Goal: Information Seeking & Learning: Learn about a topic

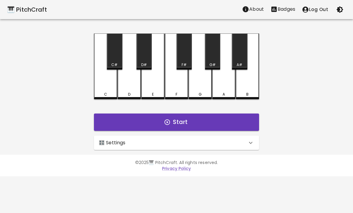
click at [204, 144] on div "🎛️ Settings" at bounding box center [173, 143] width 149 height 7
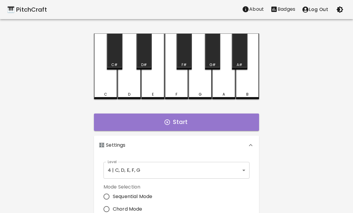
click at [231, 127] on button "Start" at bounding box center [176, 122] width 165 height 17
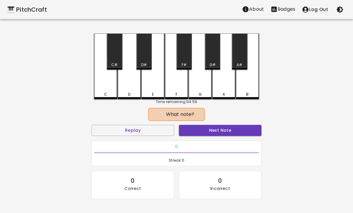
click at [239, 128] on button "Next Note" at bounding box center [220, 130] width 83 height 11
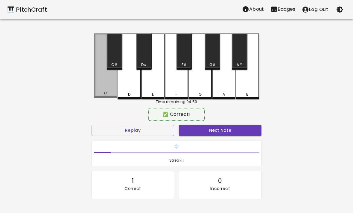
click at [97, 84] on div "C" at bounding box center [105, 66] width 23 height 65
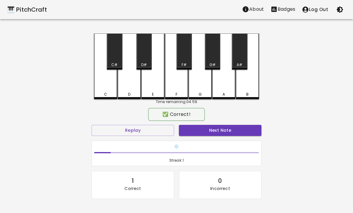
click at [236, 131] on button "Next Note" at bounding box center [220, 130] width 83 height 11
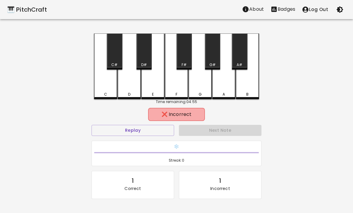
click at [173, 82] on div "F" at bounding box center [176, 67] width 23 height 66
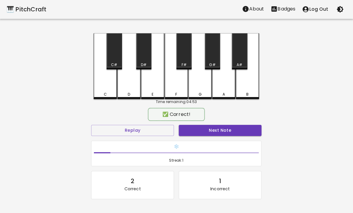
click at [234, 125] on button "Next Note" at bounding box center [220, 130] width 83 height 11
click at [136, 84] on div "D" at bounding box center [129, 67] width 23 height 66
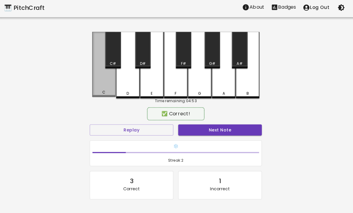
click at [229, 125] on button "Next Note" at bounding box center [220, 130] width 83 height 11
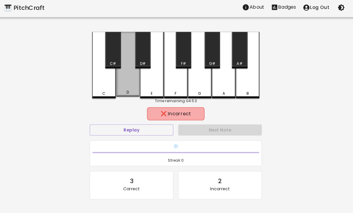
click at [119, 88] on div "D" at bounding box center [129, 66] width 23 height 65
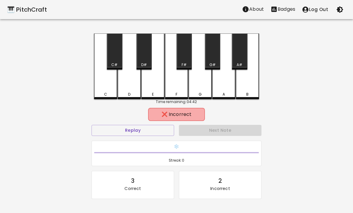
click at [165, 127] on button "Replay" at bounding box center [133, 130] width 83 height 11
click at [111, 129] on button "Replay" at bounding box center [133, 130] width 83 height 11
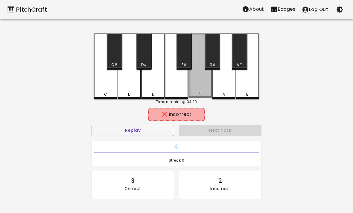
click at [197, 79] on div "G" at bounding box center [200, 66] width 23 height 65
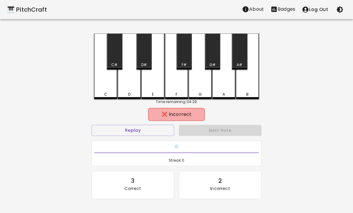
click at [250, 93] on div "B" at bounding box center [248, 94] width 22 height 5
click at [119, 84] on div "D" at bounding box center [129, 67] width 23 height 66
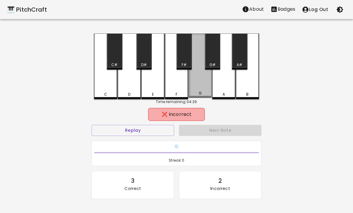
click at [206, 93] on div "G" at bounding box center [200, 93] width 22 height 5
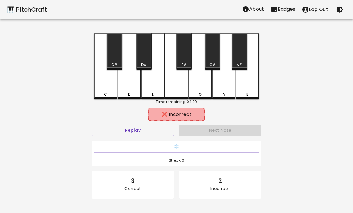
click at [206, 92] on div "G" at bounding box center [200, 94] width 22 height 5
click at [187, 93] on div "F" at bounding box center [177, 94] width 22 height 5
click at [151, 87] on div "E" at bounding box center [152, 67] width 23 height 66
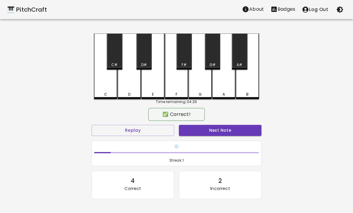
click at [109, 84] on div "C" at bounding box center [105, 67] width 23 height 66
click at [218, 135] on button "Next Note" at bounding box center [220, 130] width 83 height 11
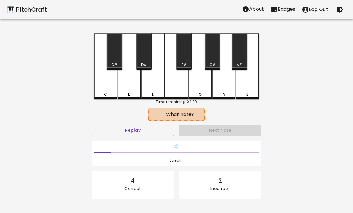
click at [236, 136] on div "Next Note" at bounding box center [220, 131] width 87 height 16
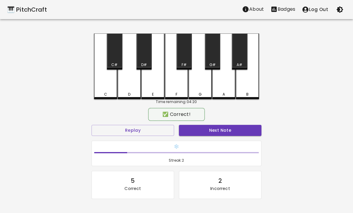
click at [233, 122] on div "✅ Correct! Replay Next Note ❄️ Streak: 2 5 Correct 2 Incorrect Placeholder for …" at bounding box center [177, 173] width 170 height 126
click at [234, 129] on button "Next Note" at bounding box center [220, 130] width 83 height 11
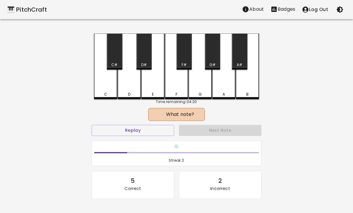
click at [234, 129] on div "Next Note" at bounding box center [220, 131] width 87 height 16
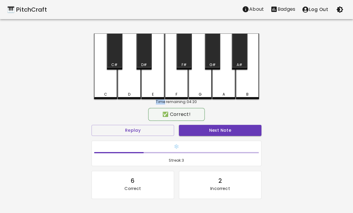
click at [238, 132] on button "Next Note" at bounding box center [220, 130] width 83 height 11
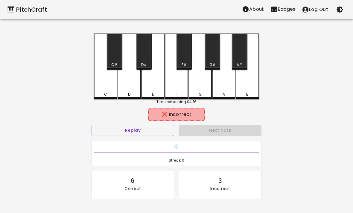
click at [152, 81] on div "E" at bounding box center [152, 67] width 23 height 66
click at [171, 81] on div "F" at bounding box center [176, 67] width 23 height 66
click at [238, 131] on div "Next Note" at bounding box center [220, 131] width 87 height 16
click at [191, 82] on div "G" at bounding box center [200, 67] width 23 height 66
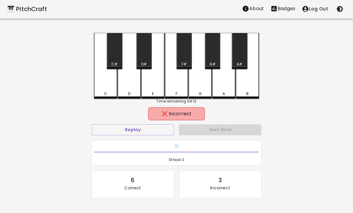
scroll to position [1, 0]
click at [228, 90] on div "A" at bounding box center [223, 66] width 23 height 66
click at [225, 95] on div "A" at bounding box center [224, 93] width 2 height 5
click at [225, 94] on div "A" at bounding box center [224, 93] width 2 height 5
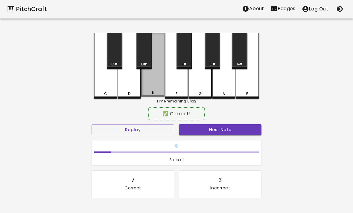
click at [151, 86] on div "E" at bounding box center [152, 65] width 23 height 65
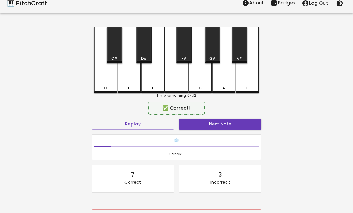
scroll to position [15, 0]
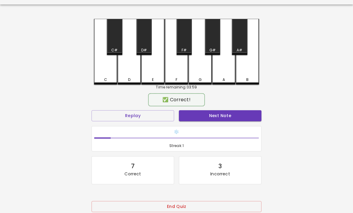
click at [246, 114] on button "Next Note" at bounding box center [220, 115] width 83 height 11
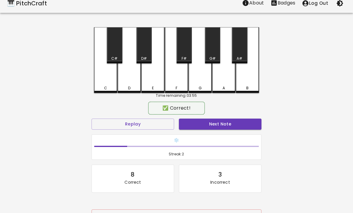
scroll to position [16, 0]
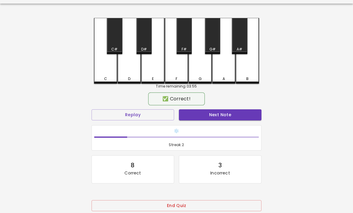
click at [245, 119] on button "Next Note" at bounding box center [220, 115] width 83 height 11
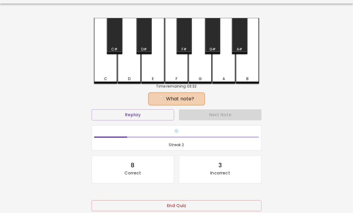
click at [113, 113] on button "Replay" at bounding box center [133, 115] width 83 height 11
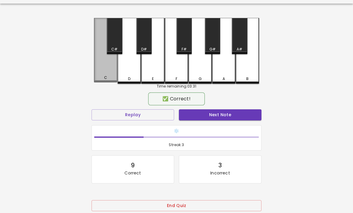
scroll to position [16, 0]
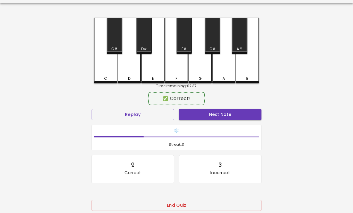
click at [212, 123] on div "❄️ Streak: 3" at bounding box center [176, 138] width 175 height 31
click at [211, 115] on button "Next Note" at bounding box center [220, 114] width 83 height 11
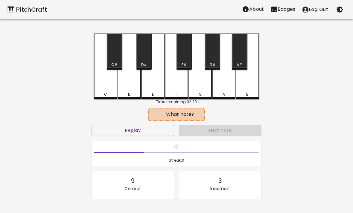
scroll to position [1, 0]
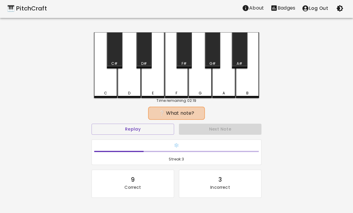
click at [116, 129] on button "Replay" at bounding box center [133, 129] width 83 height 11
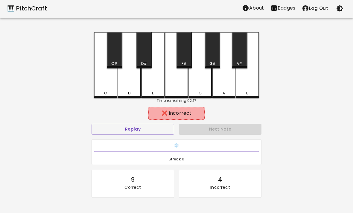
click at [177, 88] on div "F" at bounding box center [176, 65] width 23 height 66
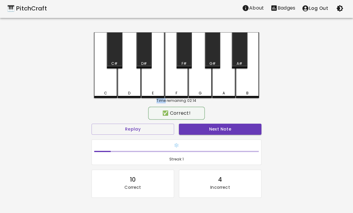
click at [128, 81] on div "D" at bounding box center [129, 65] width 23 height 66
click at [224, 134] on button "Next Note" at bounding box center [220, 129] width 83 height 11
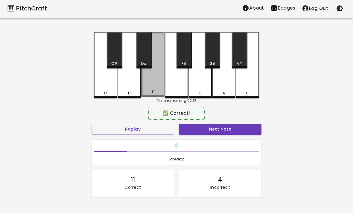
click at [153, 92] on div "E" at bounding box center [153, 92] width 2 height 5
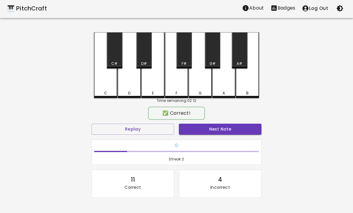
click at [207, 131] on button "Next Note" at bounding box center [220, 129] width 83 height 11
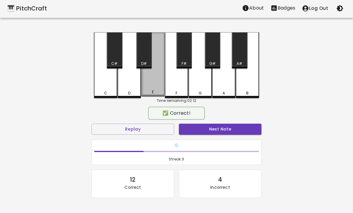
click at [157, 93] on div "E" at bounding box center [153, 92] width 22 height 5
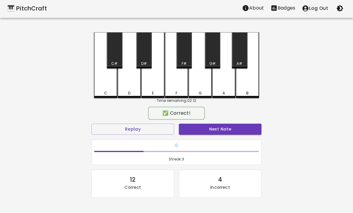
click at [213, 120] on div "✅ Correct!" at bounding box center [177, 113] width 170 height 15
click at [221, 131] on button "Next Note" at bounding box center [220, 129] width 83 height 11
click at [181, 87] on div "F" at bounding box center [176, 65] width 23 height 66
click at [202, 129] on button "Next Note" at bounding box center [220, 129] width 83 height 11
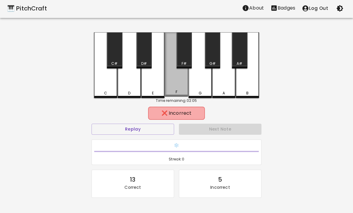
click at [181, 82] on div "F" at bounding box center [176, 64] width 23 height 65
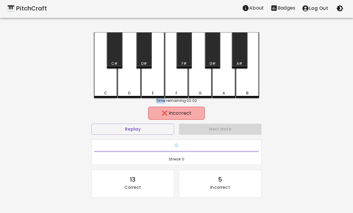
click at [199, 74] on div "G" at bounding box center [200, 65] width 23 height 66
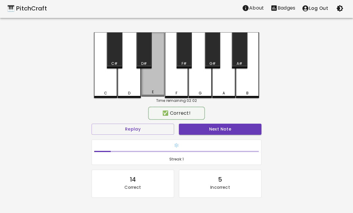
click at [148, 75] on div "E" at bounding box center [152, 64] width 23 height 65
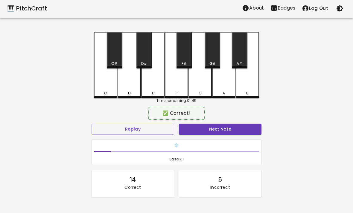
click at [243, 131] on button "Next Note" at bounding box center [220, 129] width 83 height 11
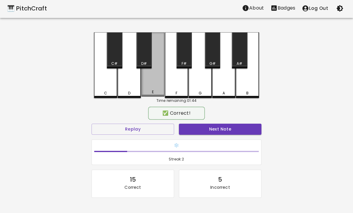
click at [160, 92] on div "E" at bounding box center [153, 92] width 22 height 5
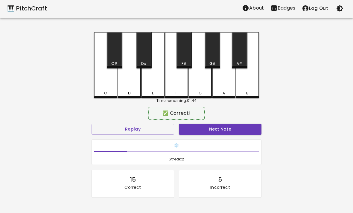
click at [246, 134] on button "Next Note" at bounding box center [220, 129] width 83 height 11
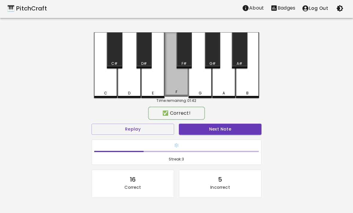
click at [187, 89] on div "F" at bounding box center [176, 64] width 23 height 65
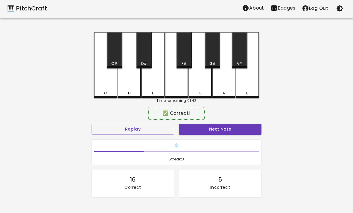
click at [226, 134] on button "Next Note" at bounding box center [220, 129] width 83 height 11
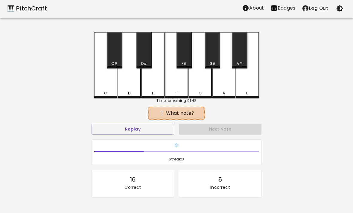
click at [229, 131] on div "Next Note" at bounding box center [220, 130] width 87 height 16
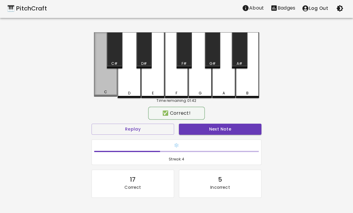
click at [99, 82] on div "C" at bounding box center [105, 64] width 23 height 65
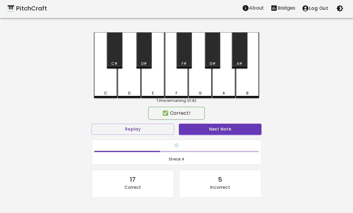
click at [230, 127] on button "Next Note" at bounding box center [220, 129] width 83 height 11
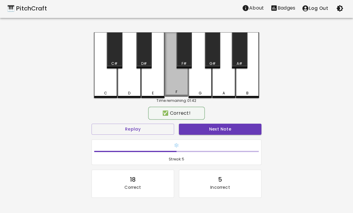
click at [184, 83] on div "F" at bounding box center [176, 64] width 23 height 65
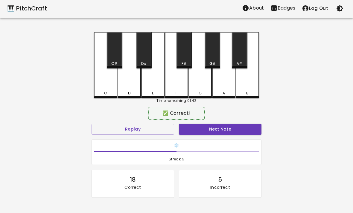
click at [216, 132] on button "Next Note" at bounding box center [220, 129] width 83 height 11
click at [211, 133] on button "Next Note" at bounding box center [220, 129] width 83 height 11
click at [102, 74] on div "C" at bounding box center [105, 65] width 23 height 66
click at [241, 128] on button "Next Note" at bounding box center [220, 129] width 83 height 11
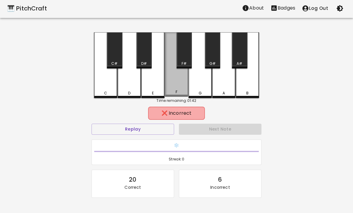
click at [182, 87] on div "F" at bounding box center [176, 64] width 23 height 65
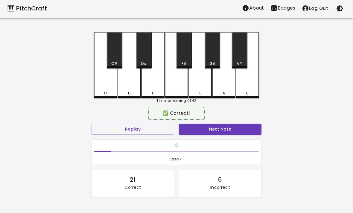
click at [148, 98] on div "E" at bounding box center [152, 65] width 23 height 66
click at [196, 129] on button "Next Note" at bounding box center [220, 129] width 83 height 11
click at [195, 134] on button "Next Note" at bounding box center [220, 129] width 83 height 11
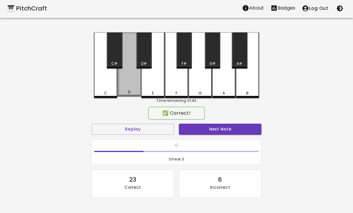
click at [131, 93] on div "D" at bounding box center [129, 92] width 22 height 5
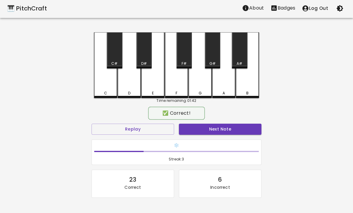
click at [234, 127] on button "Next Note" at bounding box center [220, 129] width 83 height 11
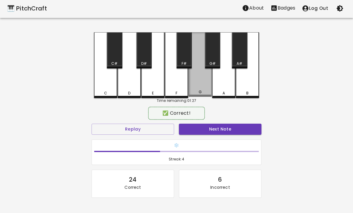
click at [206, 89] on div "G" at bounding box center [200, 64] width 23 height 65
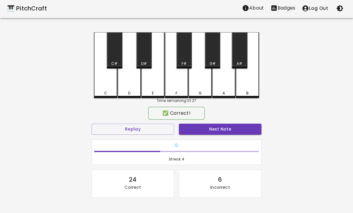
click at [229, 145] on h6 "❄️" at bounding box center [176, 146] width 165 height 7
click at [232, 133] on button "Next Note" at bounding box center [220, 129] width 83 height 11
click at [184, 83] on div "F" at bounding box center [176, 65] width 23 height 66
click at [216, 138] on div "❄️ Streak: 5" at bounding box center [176, 152] width 175 height 31
click at [222, 134] on button "Next Note" at bounding box center [220, 129] width 83 height 11
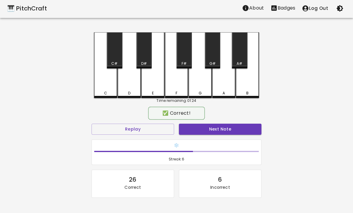
scroll to position [0, 0]
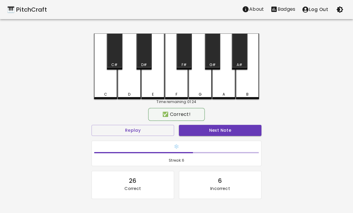
click at [219, 136] on button "Next Note" at bounding box center [220, 130] width 83 height 11
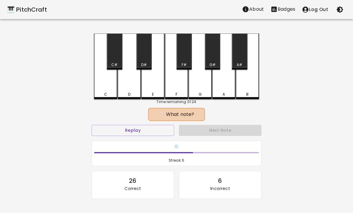
click at [219, 135] on div "Next Note" at bounding box center [220, 131] width 87 height 16
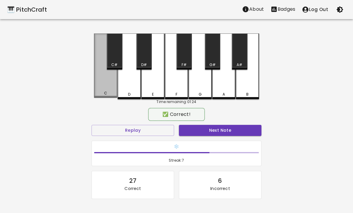
click at [97, 86] on div "C" at bounding box center [105, 66] width 23 height 65
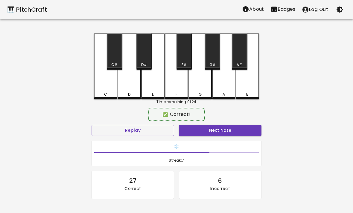
click at [213, 131] on button "Next Note" at bounding box center [220, 130] width 83 height 11
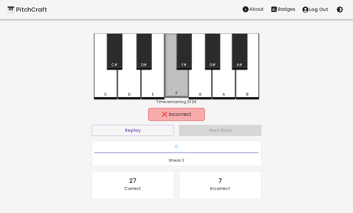
click at [186, 95] on div "F" at bounding box center [177, 93] width 22 height 5
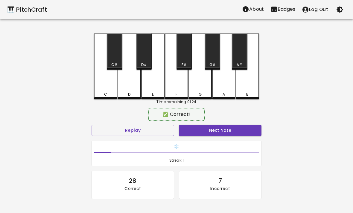
click at [159, 94] on div "E" at bounding box center [153, 94] width 22 height 5
click at [216, 125] on button "Next Note" at bounding box center [220, 130] width 83 height 11
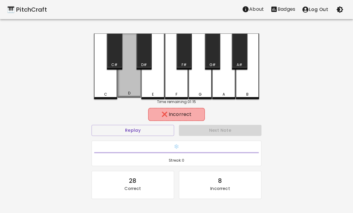
scroll to position [1, 0]
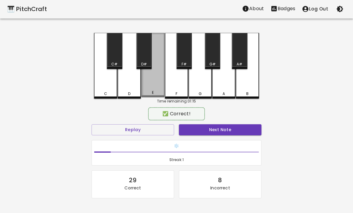
click at [155, 84] on div "E" at bounding box center [152, 65] width 23 height 65
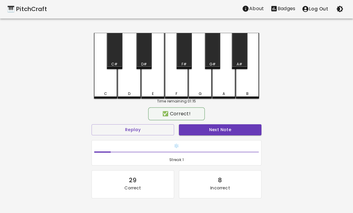
click at [201, 133] on button "Next Note" at bounding box center [220, 130] width 83 height 11
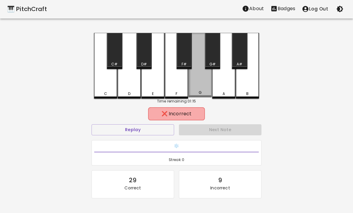
click at [197, 85] on div "G" at bounding box center [200, 65] width 23 height 65
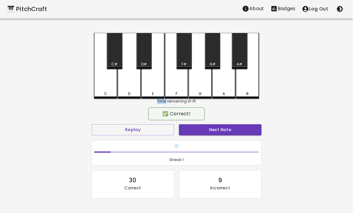
click at [190, 135] on button "Next Note" at bounding box center [220, 130] width 83 height 11
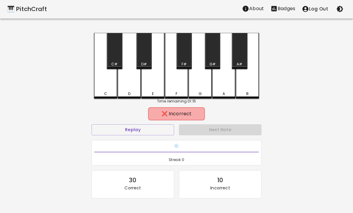
click at [156, 87] on div "E" at bounding box center [152, 66] width 23 height 66
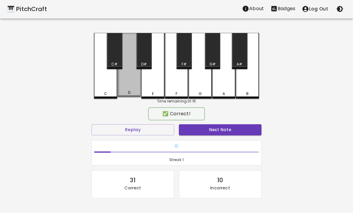
click at [129, 89] on div "D" at bounding box center [129, 65] width 23 height 65
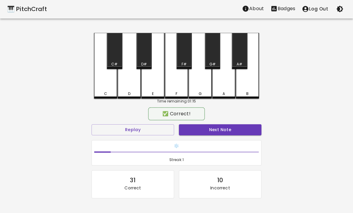
click at [205, 135] on button "Next Note" at bounding box center [220, 130] width 83 height 11
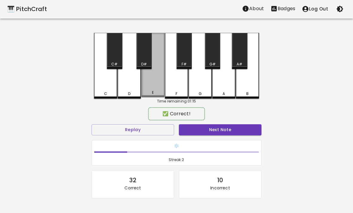
click at [156, 90] on div "E" at bounding box center [152, 65] width 23 height 65
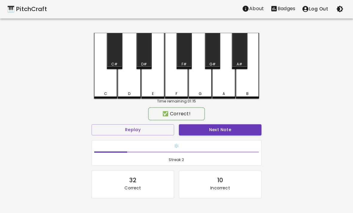
click at [199, 132] on button "Next Note" at bounding box center [220, 130] width 83 height 11
click at [150, 86] on div "E" at bounding box center [152, 66] width 23 height 66
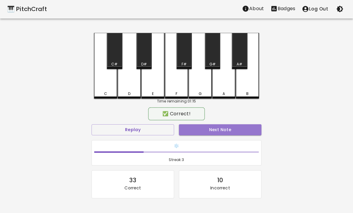
click at [195, 132] on button "Next Note" at bounding box center [220, 130] width 83 height 11
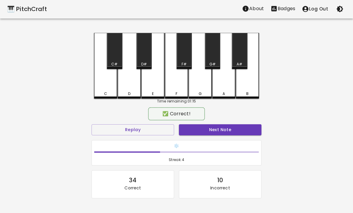
click at [125, 90] on div "D" at bounding box center [129, 66] width 23 height 66
click at [199, 140] on div "❄️ Streak: 4" at bounding box center [177, 153] width 170 height 26
click at [206, 133] on button "Next Note" at bounding box center [220, 130] width 83 height 11
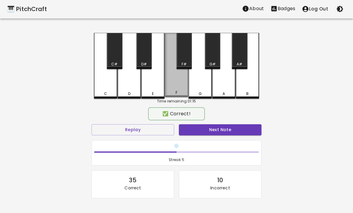
click at [178, 88] on div "F" at bounding box center [176, 65] width 23 height 65
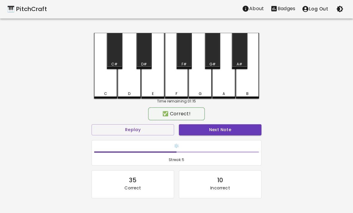
click at [208, 130] on button "Next Note" at bounding box center [220, 130] width 83 height 11
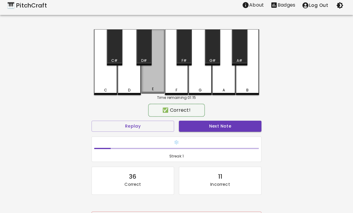
click at [227, 131] on button "Next Note" at bounding box center [220, 126] width 83 height 11
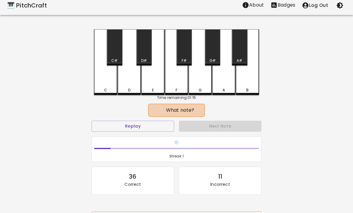
scroll to position [5, 0]
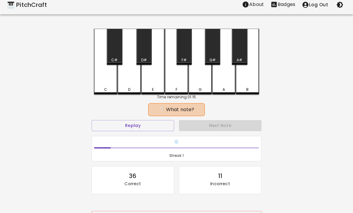
click at [228, 131] on div "Next Note" at bounding box center [220, 126] width 87 height 16
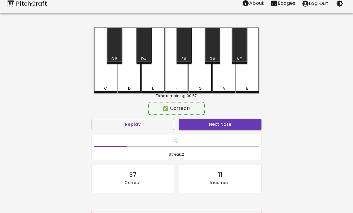
scroll to position [6, 0]
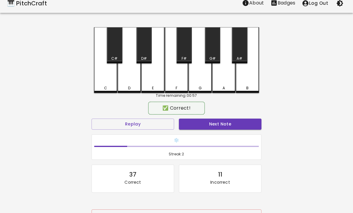
click at [220, 129] on button "Next Note" at bounding box center [220, 124] width 83 height 11
click at [99, 78] on div "C" at bounding box center [105, 60] width 23 height 66
click at [239, 126] on button "Next Note" at bounding box center [220, 124] width 83 height 11
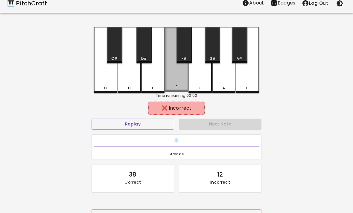
click at [176, 81] on div "F" at bounding box center [176, 59] width 23 height 65
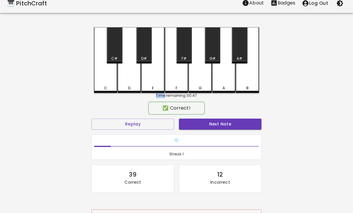
click at [155, 85] on div "E" at bounding box center [152, 60] width 23 height 66
click at [155, 84] on div "E" at bounding box center [152, 60] width 23 height 66
click at [204, 115] on div "✅ Correct!" at bounding box center [176, 108] width 57 height 13
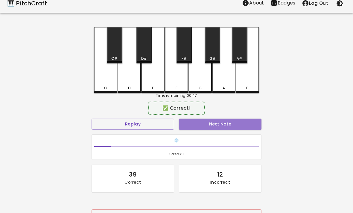
click at [203, 115] on div "✅ Correct!" at bounding box center [176, 108] width 57 height 13
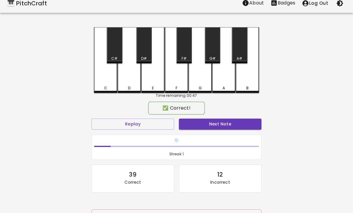
click at [205, 119] on button "Next Note" at bounding box center [220, 124] width 83 height 11
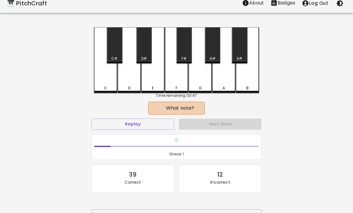
click at [204, 118] on div "Next Note" at bounding box center [220, 124] width 87 height 16
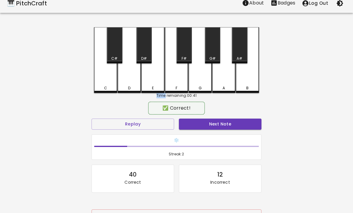
click at [220, 136] on div "❄️ Streak: 2" at bounding box center [176, 147] width 169 height 25
click at [215, 122] on button "Next Note" at bounding box center [220, 124] width 83 height 11
click at [220, 127] on button "Next Note" at bounding box center [220, 124] width 83 height 11
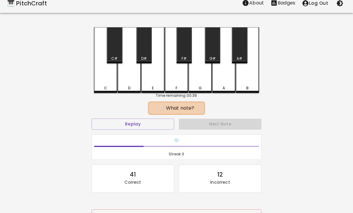
click at [122, 83] on div "D" at bounding box center [129, 60] width 23 height 66
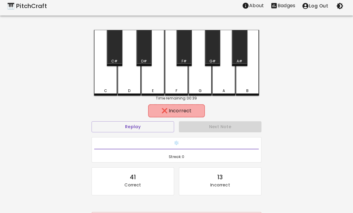
click at [135, 82] on div "D" at bounding box center [129, 63] width 23 height 66
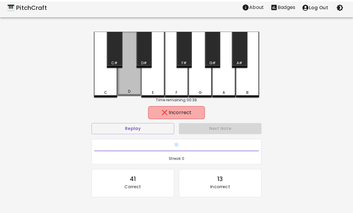
scroll to position [2, 0]
click at [126, 86] on div "D" at bounding box center [129, 64] width 23 height 65
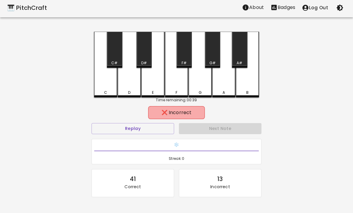
click at [126, 86] on div "D" at bounding box center [129, 65] width 23 height 66
click at [116, 82] on div "C" at bounding box center [105, 65] width 23 height 66
click at [129, 87] on div "D" at bounding box center [129, 65] width 23 height 66
click at [122, 90] on div "D" at bounding box center [129, 92] width 22 height 5
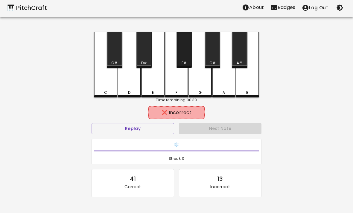
click at [182, 55] on div "F#" at bounding box center [184, 50] width 15 height 36
click at [172, 81] on div "F" at bounding box center [176, 65] width 23 height 66
click at [157, 85] on div "E" at bounding box center [152, 65] width 23 height 66
click at [143, 57] on div "D#" at bounding box center [144, 50] width 15 height 36
click at [132, 79] on div "D" at bounding box center [129, 65] width 23 height 66
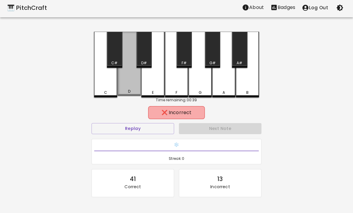
click at [130, 88] on div "D" at bounding box center [129, 64] width 23 height 65
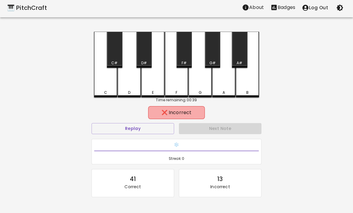
click at [129, 90] on div "D" at bounding box center [129, 92] width 2 height 5
click at [153, 81] on div "E" at bounding box center [152, 65] width 23 height 66
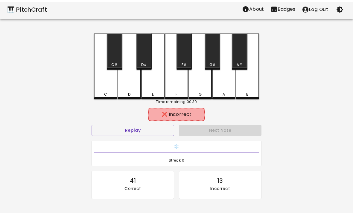
click at [140, 87] on div "D" at bounding box center [129, 65] width 23 height 66
click at [141, 90] on div "D" at bounding box center [129, 67] width 23 height 66
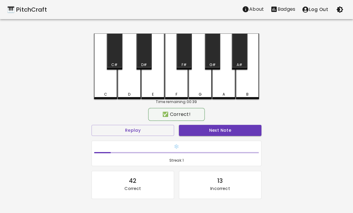
click at [131, 97] on div "D" at bounding box center [129, 94] width 22 height 5
click at [131, 97] on div "D" at bounding box center [129, 94] width 2 height 5
click at [127, 94] on div "D" at bounding box center [129, 94] width 22 height 5
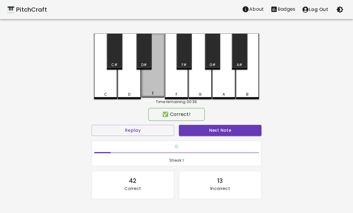
click at [147, 87] on div "E" at bounding box center [152, 66] width 23 height 65
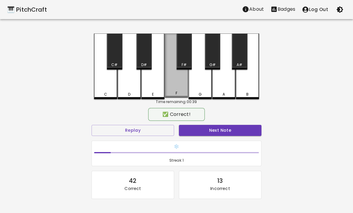
click at [171, 82] on div "F" at bounding box center [176, 66] width 23 height 65
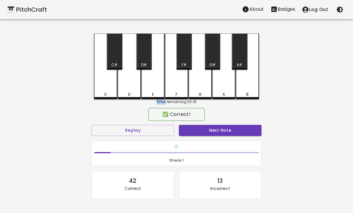
click at [58, 85] on div "🎹 PitchCraft About Badges Log Out C C# D D# E F F# G G# A A# B Time remaining: …" at bounding box center [176, 116] width 353 height 233
click at [132, 87] on div "D" at bounding box center [129, 67] width 23 height 66
click at [149, 87] on div "E" at bounding box center [152, 67] width 23 height 66
click at [131, 88] on div "D" at bounding box center [129, 67] width 23 height 66
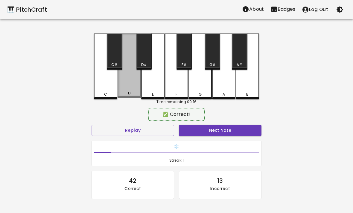
click at [124, 90] on div "D" at bounding box center [129, 66] width 23 height 65
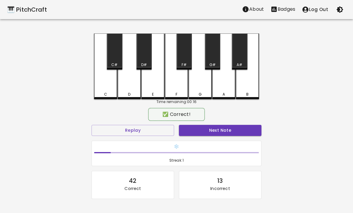
click at [158, 82] on div "E" at bounding box center [152, 67] width 23 height 66
click at [135, 88] on div "D" at bounding box center [129, 67] width 23 height 66
click at [150, 92] on div "E" at bounding box center [152, 67] width 23 height 66
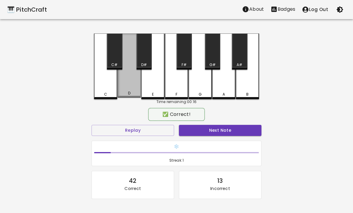
click at [127, 92] on div "D" at bounding box center [129, 66] width 23 height 65
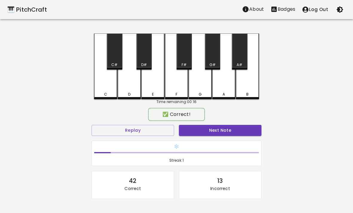
click at [105, 95] on div "C" at bounding box center [105, 94] width 3 height 5
click at [128, 95] on div "D" at bounding box center [129, 94] width 2 height 5
click at [128, 95] on div "D" at bounding box center [129, 94] width 22 height 5
click at [132, 90] on div "D" at bounding box center [129, 67] width 23 height 66
click at [148, 91] on div "E" at bounding box center [152, 67] width 23 height 66
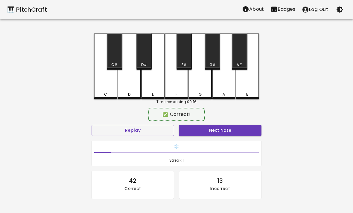
click at [180, 84] on div "F" at bounding box center [176, 67] width 23 height 66
click at [126, 91] on div "D" at bounding box center [129, 67] width 23 height 66
click at [196, 139] on div "❄️ Streak: 1" at bounding box center [176, 154] width 175 height 31
click at [208, 142] on div "❄️ Streak: 1" at bounding box center [176, 153] width 169 height 25
click at [219, 130] on button "Next Note" at bounding box center [220, 130] width 83 height 11
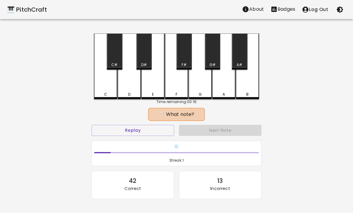
click at [218, 133] on div "Next Note" at bounding box center [220, 131] width 87 height 16
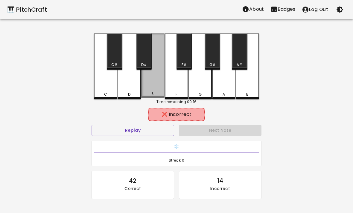
click at [143, 93] on div "E" at bounding box center [153, 93] width 22 height 5
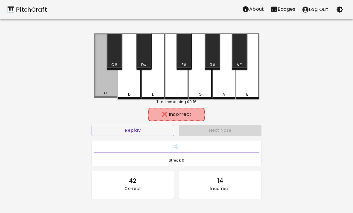
click at [101, 87] on div "C" at bounding box center [105, 66] width 23 height 65
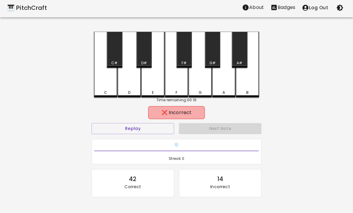
click at [168, 75] on div "F" at bounding box center [176, 65] width 23 height 66
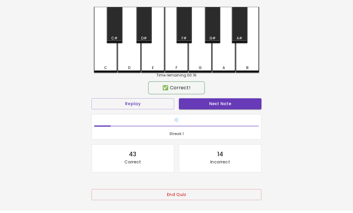
scroll to position [27, 0]
click at [208, 66] on div "G" at bounding box center [200, 67] width 22 height 5
click at [152, 61] on div "E" at bounding box center [152, 40] width 23 height 66
click at [125, 60] on div "D" at bounding box center [129, 40] width 23 height 66
click at [92, 62] on div "C C# D D# E F F# G G# A A# B Time remaining: 00:04 ✅ Correct! Replay Next Note …" at bounding box center [177, 107] width 180 height 200
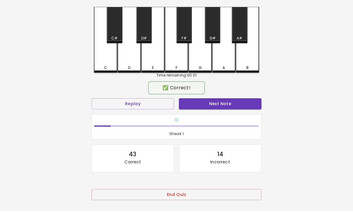
click at [216, 59] on div "A" at bounding box center [223, 40] width 23 height 66
click at [199, 63] on div "G" at bounding box center [200, 40] width 23 height 66
click at [176, 59] on div "F" at bounding box center [176, 40] width 23 height 66
click at [151, 60] on div "E" at bounding box center [152, 40] width 23 height 66
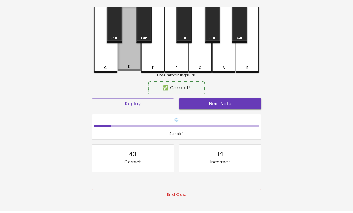
click at [129, 59] on div "D" at bounding box center [129, 39] width 23 height 65
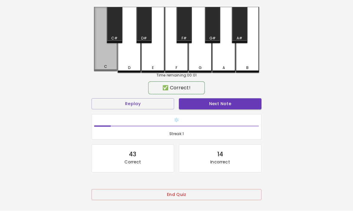
click at [98, 67] on div "C" at bounding box center [106, 66] width 22 height 5
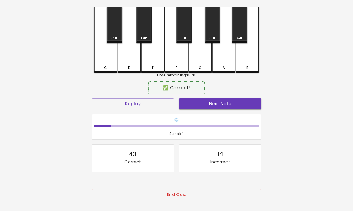
click at [126, 63] on div "D" at bounding box center [129, 40] width 23 height 66
click at [150, 59] on div "E" at bounding box center [152, 40] width 23 height 66
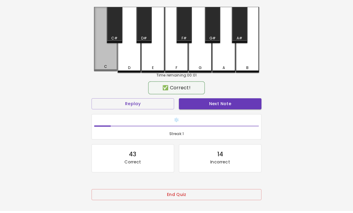
click at [112, 54] on div "C" at bounding box center [105, 39] width 23 height 65
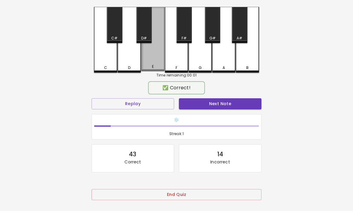
click at [147, 56] on div "E" at bounding box center [152, 39] width 23 height 65
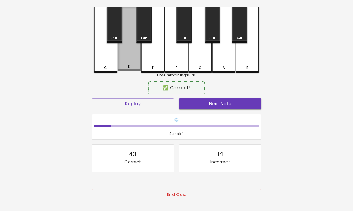
click at [131, 58] on div "D" at bounding box center [129, 39] width 23 height 65
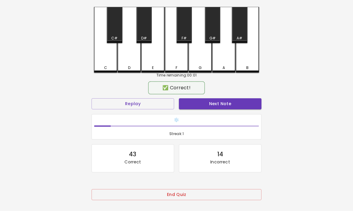
click at [106, 61] on div "C" at bounding box center [105, 40] width 23 height 66
click at [111, 27] on div "C#" at bounding box center [114, 25] width 15 height 36
click at [108, 60] on div "C" at bounding box center [105, 40] width 23 height 66
click at [231, 101] on button "Next Note" at bounding box center [220, 104] width 83 height 11
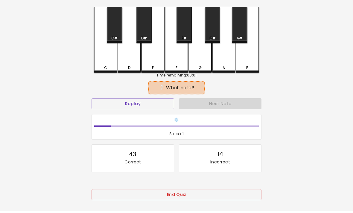
scroll to position [0, 0]
